Goal: Find specific fact: Find contact information

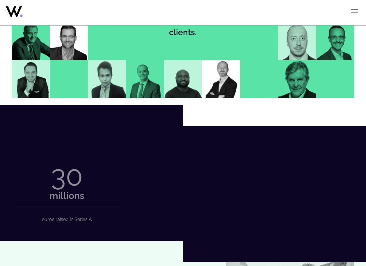
scroll to position [669, 0]
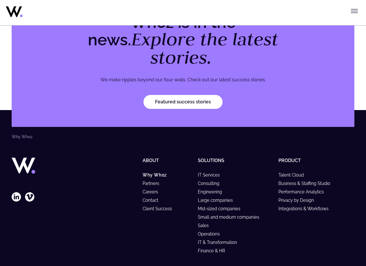
scroll to position [1720, 0]
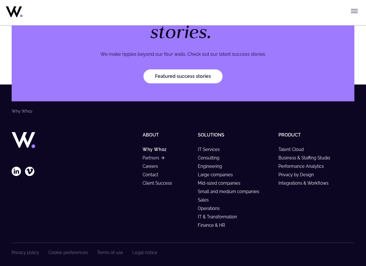
click at [152, 156] on link "Partners" at bounding box center [154, 158] width 22 height 5
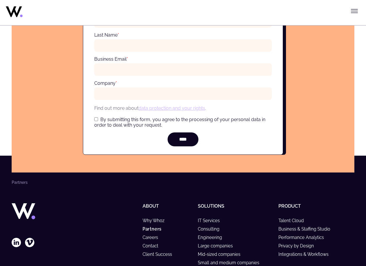
scroll to position [2229, 0]
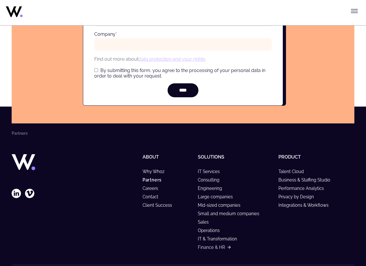
click at [218, 245] on link "Finance & HR" at bounding box center [214, 247] width 33 height 5
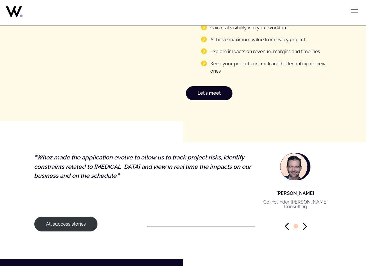
scroll to position [785, 0]
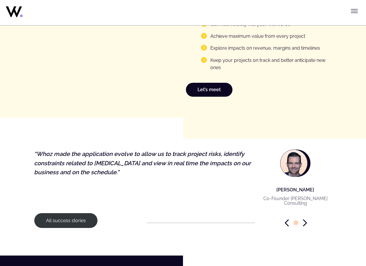
click at [197, 185] on figure "Jean-François FELLMAN Co-Founder Océane Consulting “Whoz made the application e…" at bounding box center [183, 178] width 298 height 77
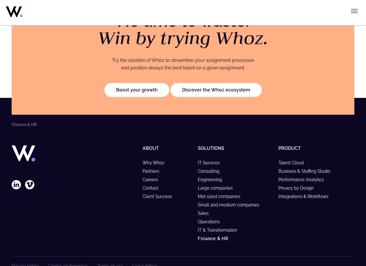
scroll to position [1183, 0]
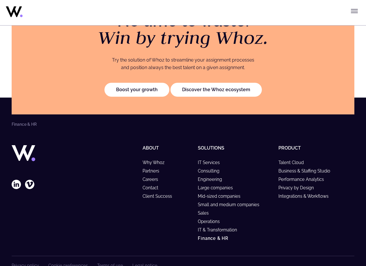
click at [129, 263] on ul "Privacy policy Cookie preferences Terms of use Legal notice" at bounding box center [85, 265] width 146 height 5
click at [132, 263] on link "Legal notice" at bounding box center [144, 265] width 25 height 5
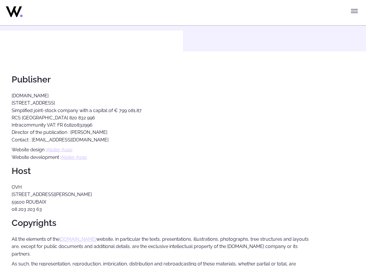
scroll to position [58, 0]
drag, startPoint x: 12, startPoint y: 95, endPoint x: 34, endPoint y: 95, distance: 22.4
click at [34, 95] on p "[DOMAIN_NAME] [STREET_ADDRESS] Simplified joint-stock company with a capital of…" at bounding box center [161, 117] width 298 height 51
copy p "[DOMAIN_NAME]"
